Goal: Task Accomplishment & Management: Use online tool/utility

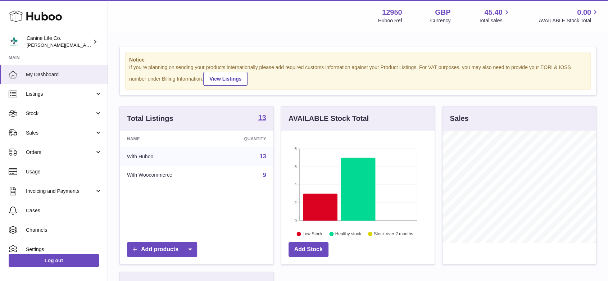
scroll to position [112, 153]
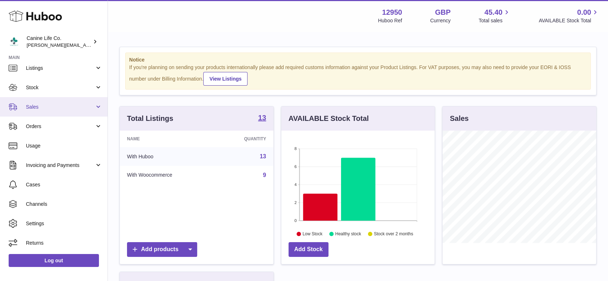
click at [60, 108] on span "Sales" at bounding box center [60, 107] width 69 height 7
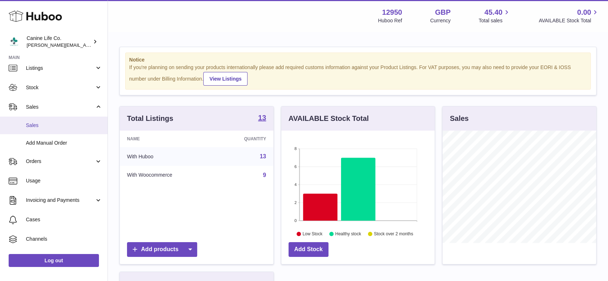
click at [52, 129] on link "Sales" at bounding box center [54, 126] width 108 height 18
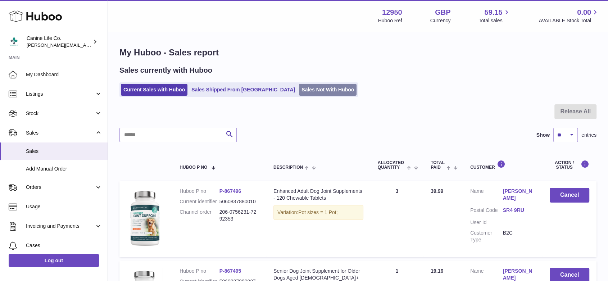
click at [301, 89] on link "Sales Not With Huboo" at bounding box center [328, 90] width 58 height 12
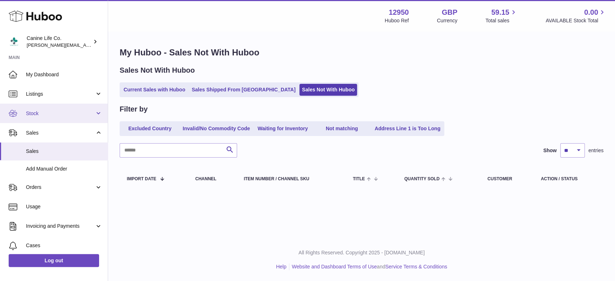
click at [90, 114] on span "Stock" at bounding box center [60, 113] width 69 height 7
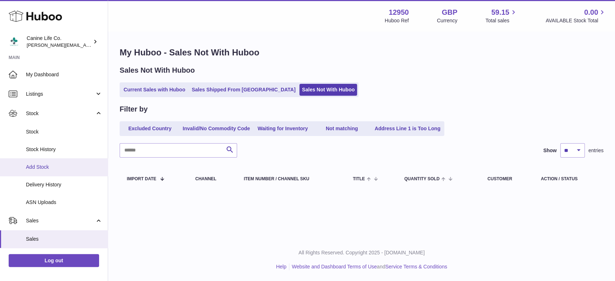
click at [40, 168] on span "Add Stock" at bounding box center [64, 167] width 76 height 7
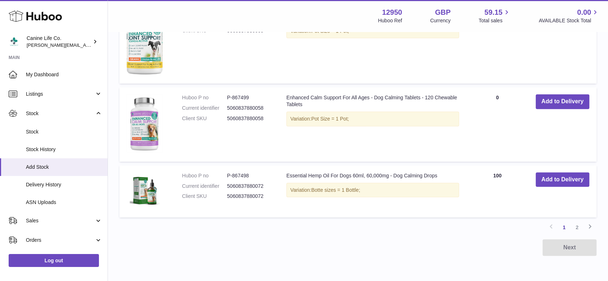
scroll to position [709, 0]
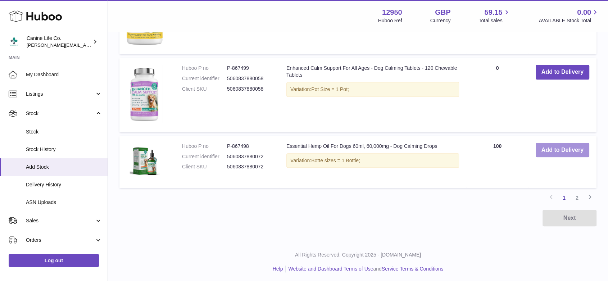
click at [567, 147] on button "Add to Delivery" at bounding box center [563, 150] width 54 height 15
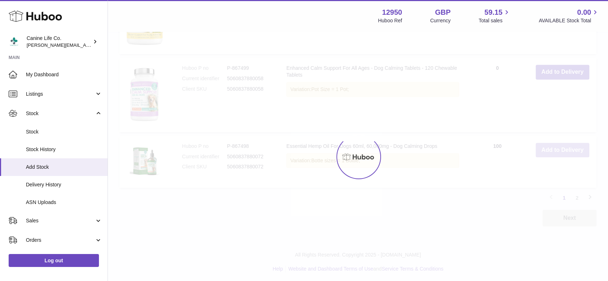
scroll to position [777, 0]
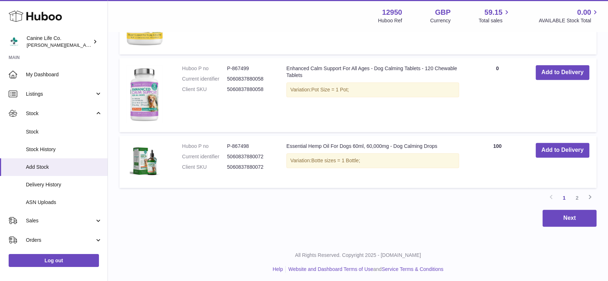
click at [400, 198] on div "Previous 1 2 Next" at bounding box center [358, 198] width 477 height 13
click at [480, 157] on td "AVAILABLE Total 100" at bounding box center [498, 162] width 62 height 52
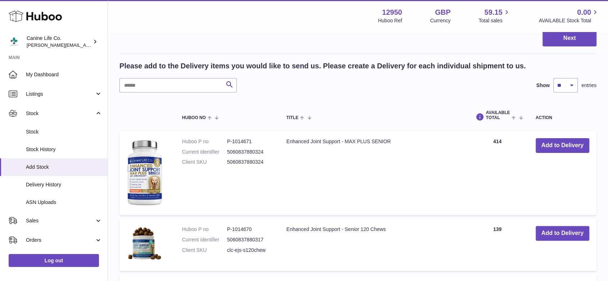
scroll to position [0, 0]
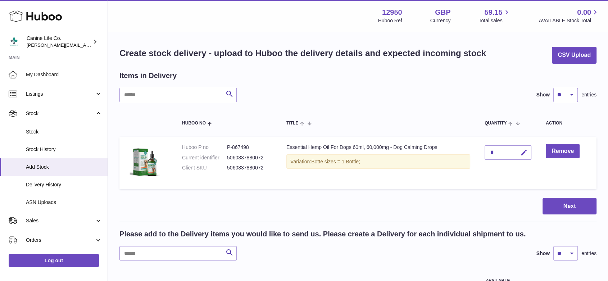
click at [523, 152] on icon "button" at bounding box center [525, 153] width 8 height 8
type input "****"
click at [498, 166] on td "****" at bounding box center [508, 163] width 61 height 52
click at [564, 207] on button "Next" at bounding box center [570, 206] width 54 height 17
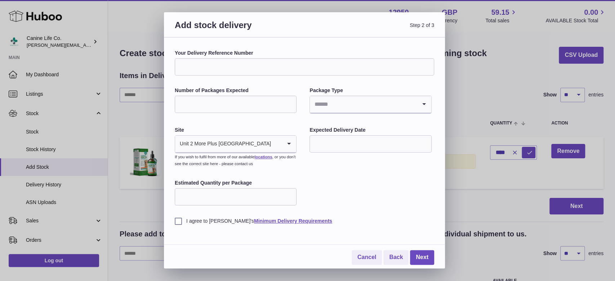
click at [207, 67] on input "Your Delivery Reference Number" at bounding box center [304, 66] width 259 height 17
type input "********"
click at [184, 101] on input "Number of Packages Expected" at bounding box center [236, 104] width 122 height 17
click at [263, 249] on div "Cancel Back Next" at bounding box center [304, 251] width 259 height 28
click at [228, 106] on input "Number of Packages Expected" at bounding box center [236, 104] width 122 height 17
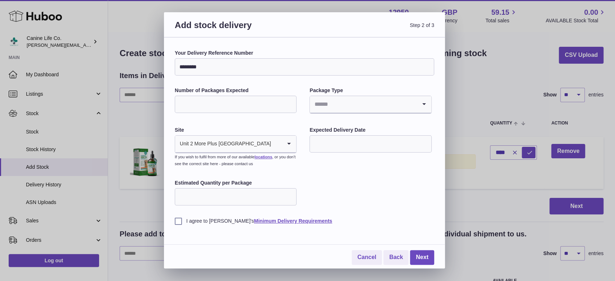
type input "**"
click at [423, 104] on icon "Search for option" at bounding box center [424, 104] width 14 height 17
click at [318, 151] on li "Boxes" at bounding box center [370, 152] width 120 height 14
click at [329, 143] on input "text" at bounding box center [370, 143] width 122 height 17
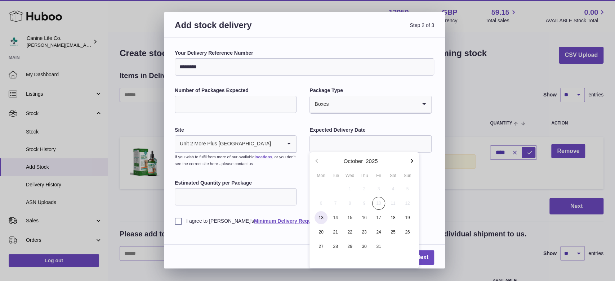
click at [323, 217] on span "13" at bounding box center [320, 217] width 13 height 13
type input "**********"
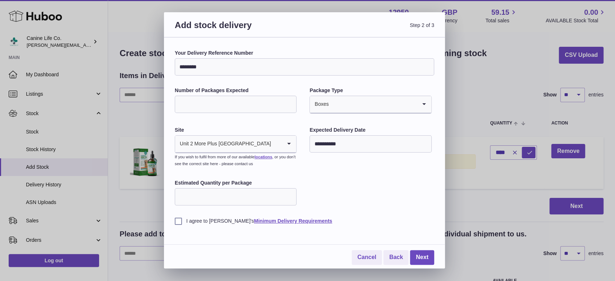
click at [245, 196] on input "Estimated Quantity per Package" at bounding box center [236, 196] width 122 height 17
type input "**"
click at [176, 221] on label "I agree to Huboo's Minimum Delivery Requirements" at bounding box center [304, 221] width 259 height 7
click at [423, 257] on link "Next" at bounding box center [422, 257] width 24 height 15
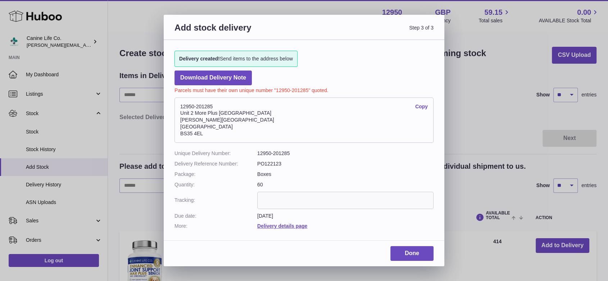
click at [269, 199] on input "text" at bounding box center [345, 200] width 176 height 17
drag, startPoint x: 301, startPoint y: 152, endPoint x: 257, endPoint y: 155, distance: 44.0
click at [257, 155] on dd "12950-201285" at bounding box center [345, 153] width 176 height 7
click at [325, 150] on dd "12950-201285" at bounding box center [345, 153] width 176 height 7
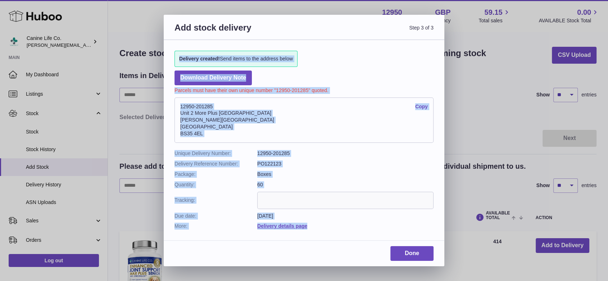
drag, startPoint x: 173, startPoint y: 46, endPoint x: 314, endPoint y: 221, distance: 224.8
click at [314, 221] on div "Delivery created! Send items to the address below Download Delivery Note Parcel…" at bounding box center [304, 136] width 281 height 193
copy div "Delivery created! Send items to the address below Download Delivery Note Parcel…"
click at [416, 253] on link "Done" at bounding box center [412, 253] width 43 height 15
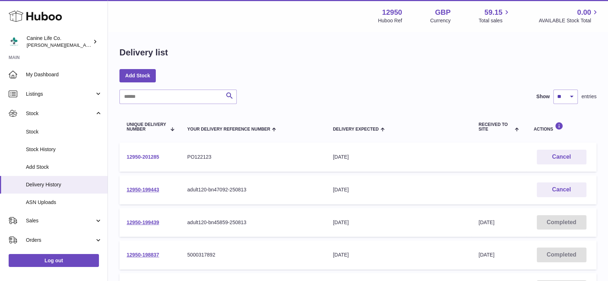
click at [132, 154] on link "12950-201285" at bounding box center [143, 157] width 32 height 6
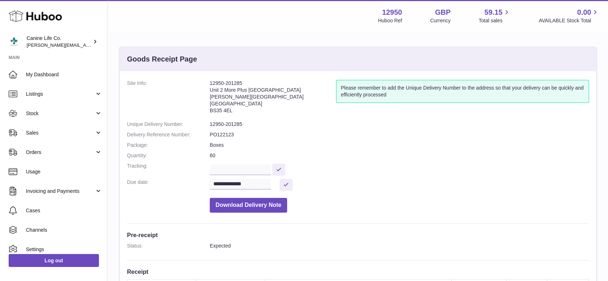
click at [225, 135] on dd "PO122123" at bounding box center [399, 134] width 379 height 7
click at [244, 135] on dd "PO122123" at bounding box center [399, 134] width 379 height 7
click at [42, 114] on span "Stock" at bounding box center [60, 113] width 69 height 7
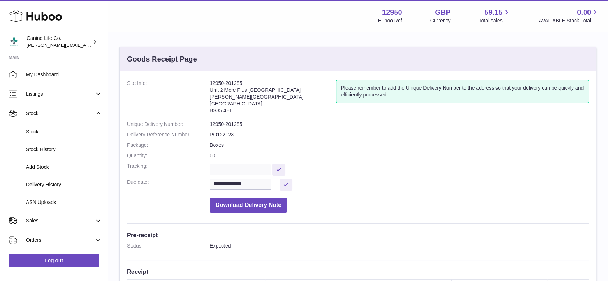
click at [418, 149] on dl "**********" at bounding box center [358, 148] width 462 height 136
click at [70, 117] on link "Stock" at bounding box center [54, 113] width 108 height 19
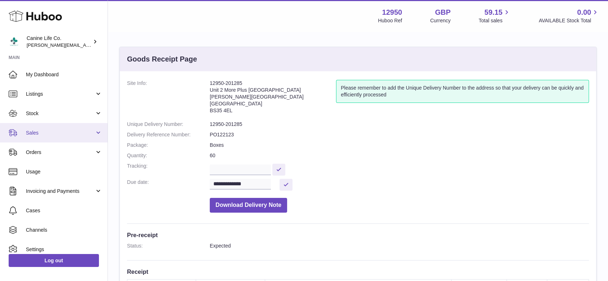
click at [67, 136] on link "Sales" at bounding box center [54, 132] width 108 height 19
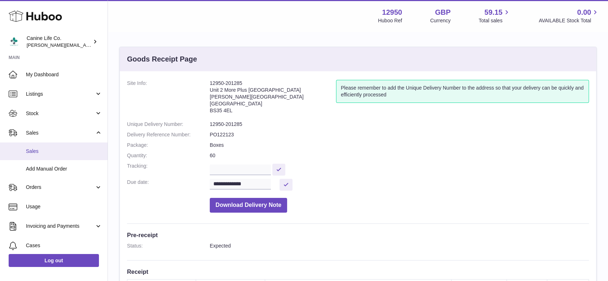
click at [66, 151] on span "Sales" at bounding box center [64, 151] width 76 height 7
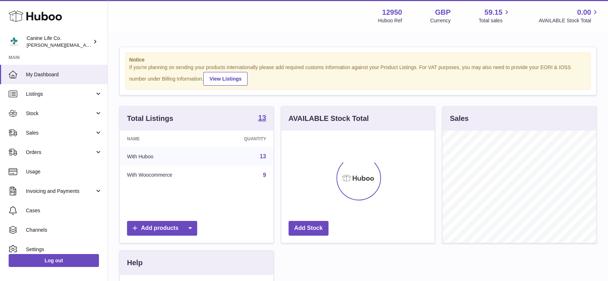
scroll to position [112, 153]
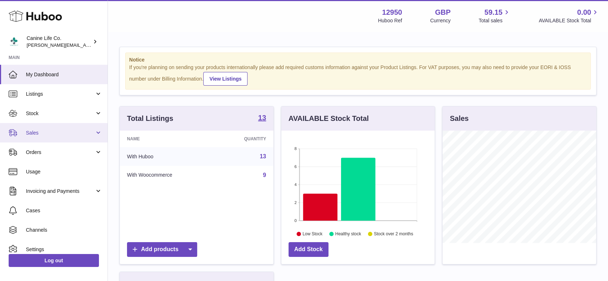
click at [87, 136] on span "Sales" at bounding box center [60, 133] width 69 height 7
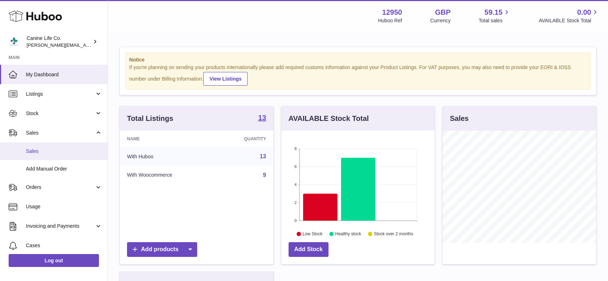
click at [72, 147] on link "Sales" at bounding box center [54, 152] width 108 height 18
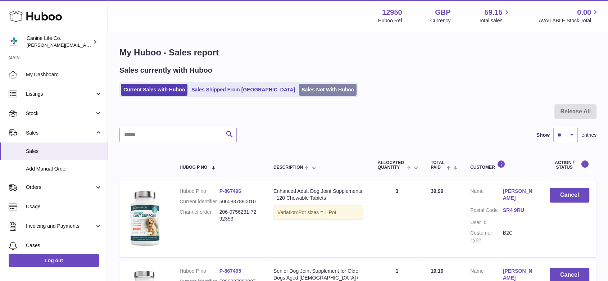
click at [307, 87] on link "Sales Not With Huboo" at bounding box center [328, 90] width 58 height 12
